Goal: Navigation & Orientation: Find specific page/section

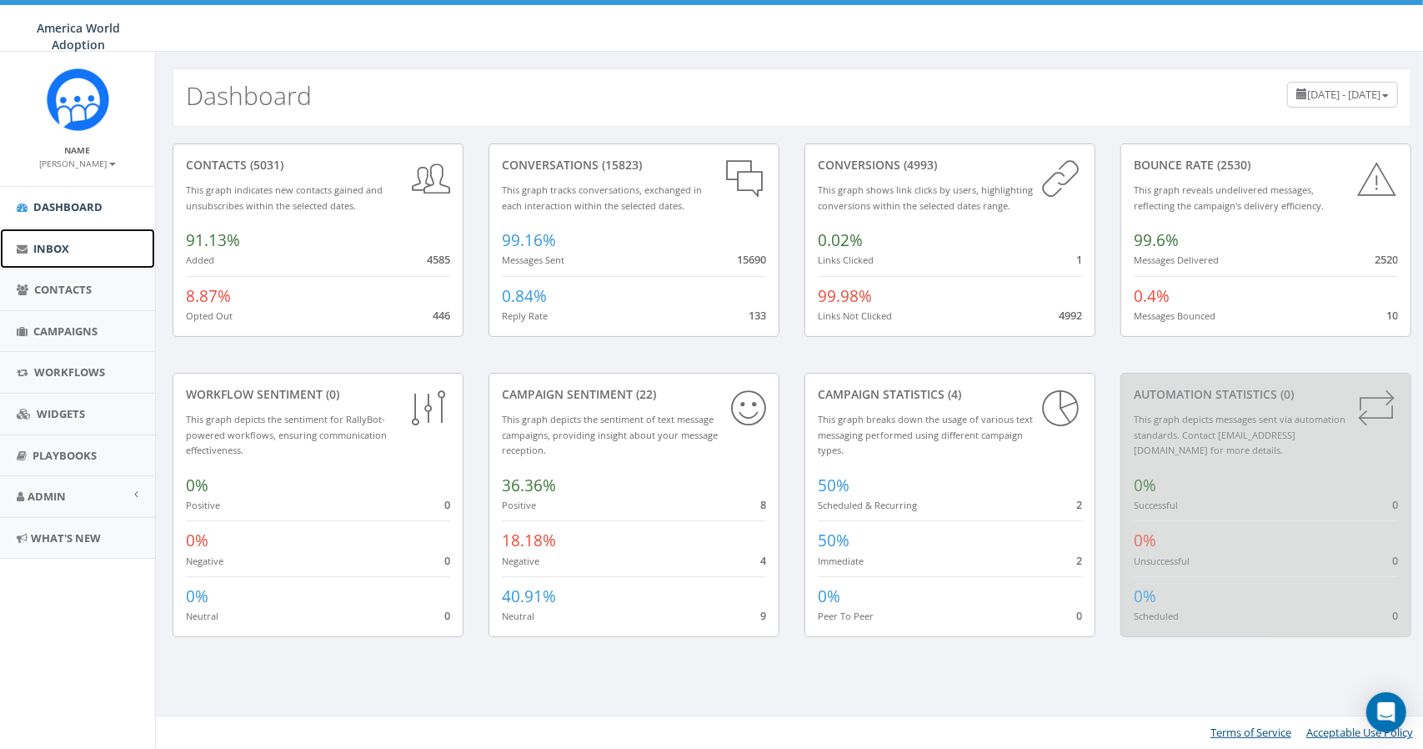
click at [52, 258] on link "Inbox" at bounding box center [77, 248] width 155 height 41
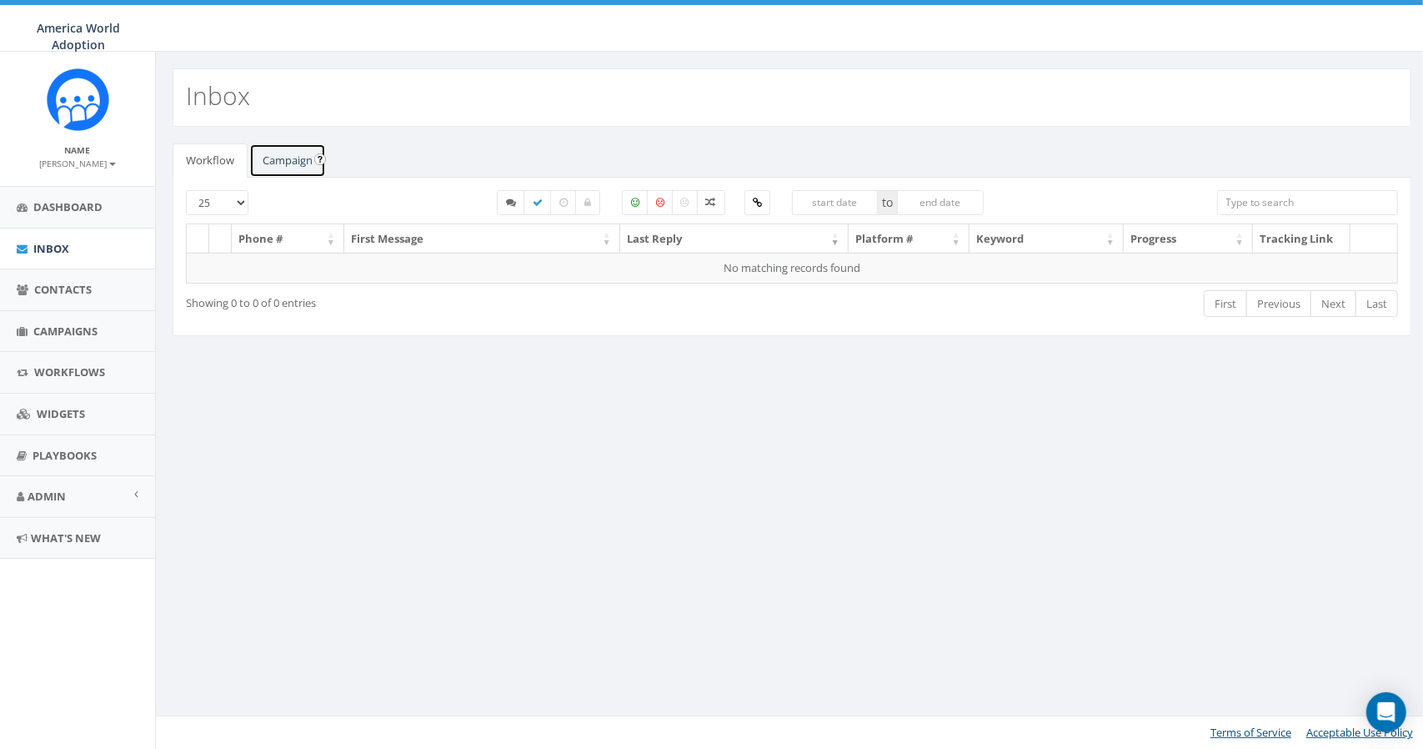
click at [302, 151] on link "Campaign" at bounding box center [287, 160] width 77 height 34
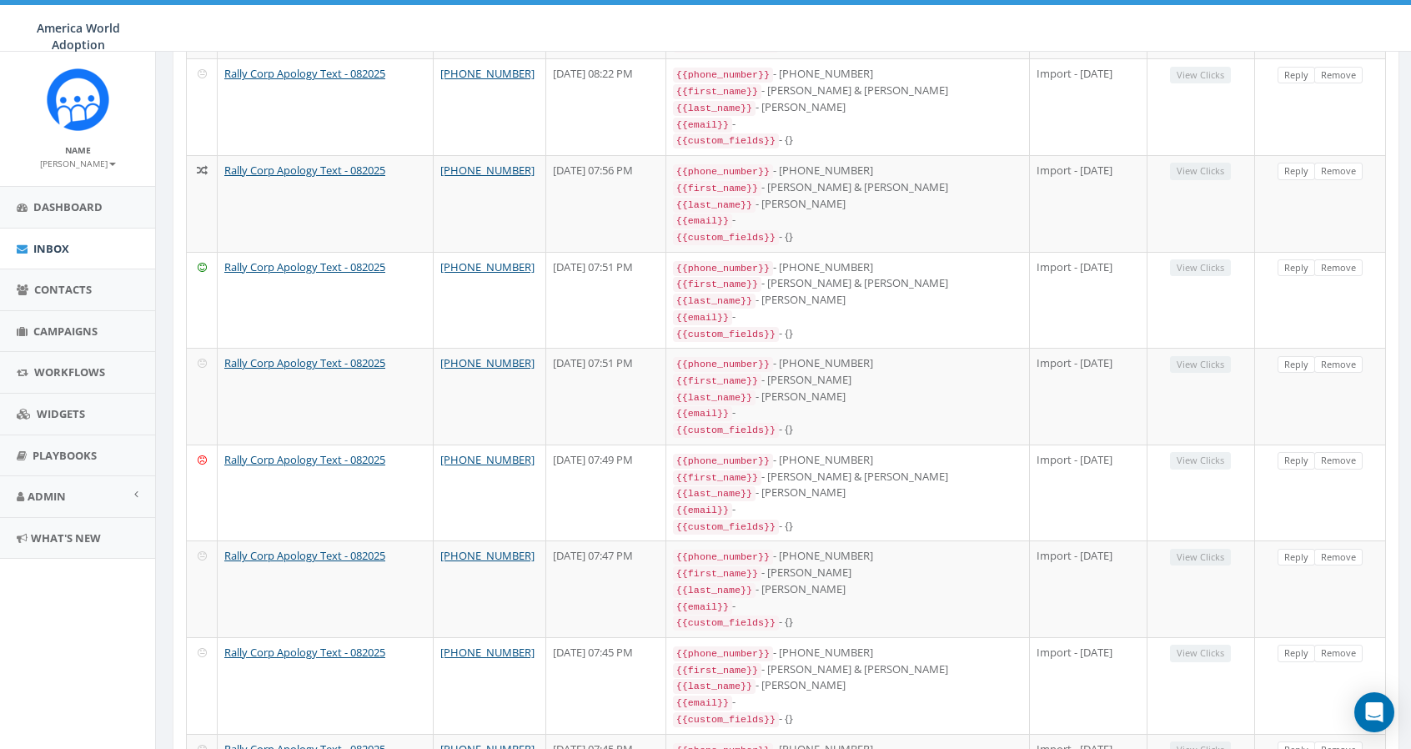
scroll to position [1167, 0]
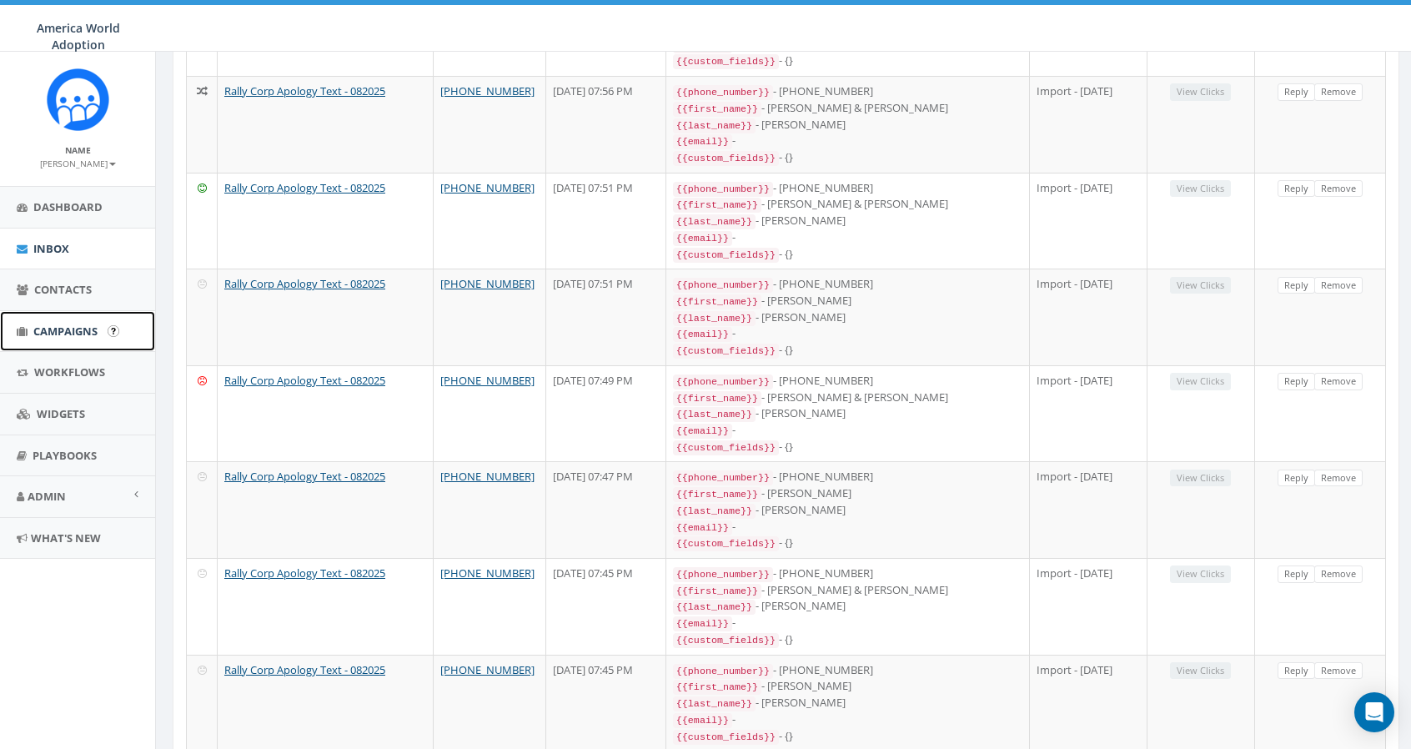
click at [48, 318] on link "Campaigns" at bounding box center [77, 331] width 155 height 41
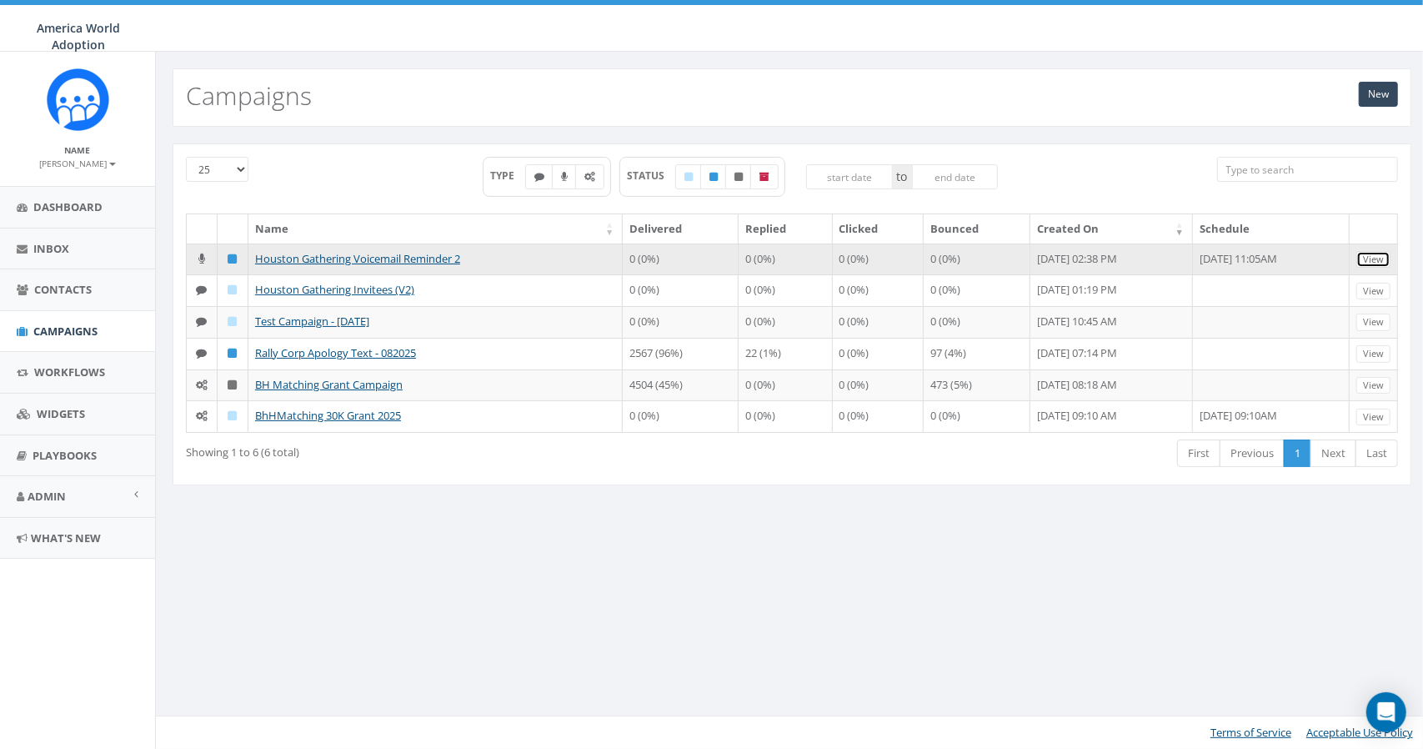
click at [1377, 258] on link "View" at bounding box center [1374, 260] width 34 height 18
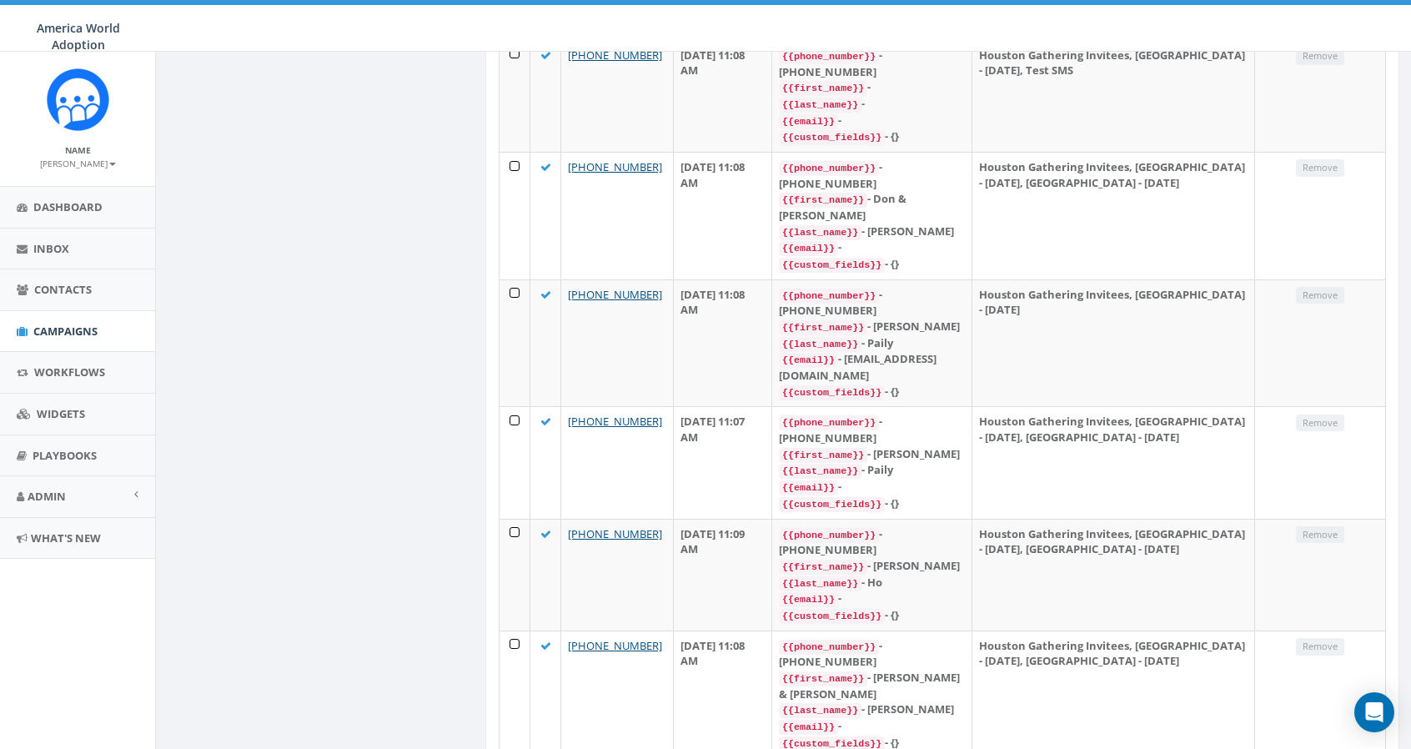
scroll to position [2030, 0]
click at [46, 243] on span "Inbox" at bounding box center [51, 248] width 36 height 15
